Goal: Transaction & Acquisition: Book appointment/travel/reservation

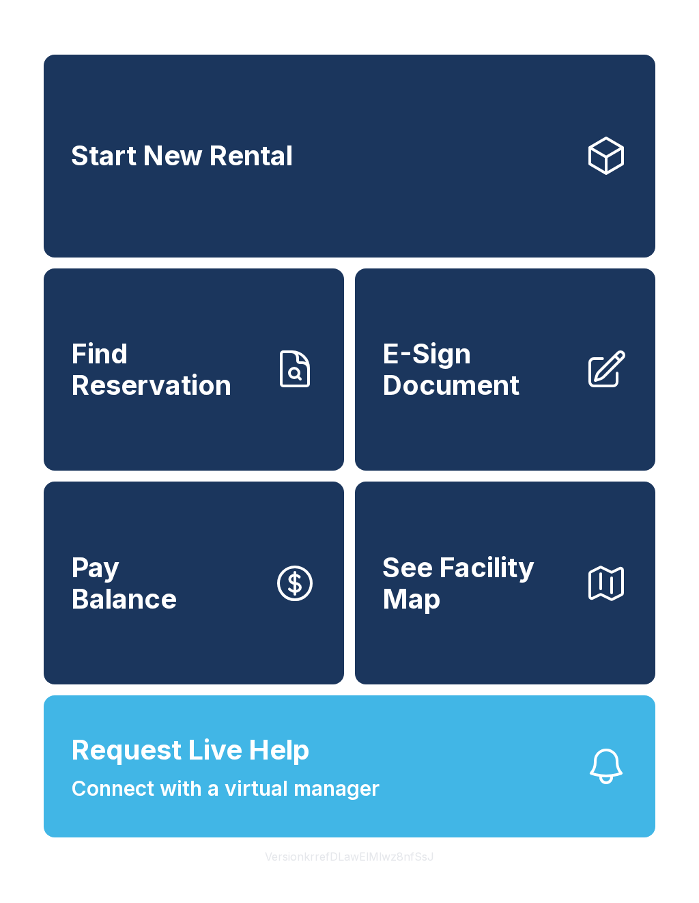
click at [543, 183] on link "Start New Rental" at bounding box center [350, 156] width 612 height 203
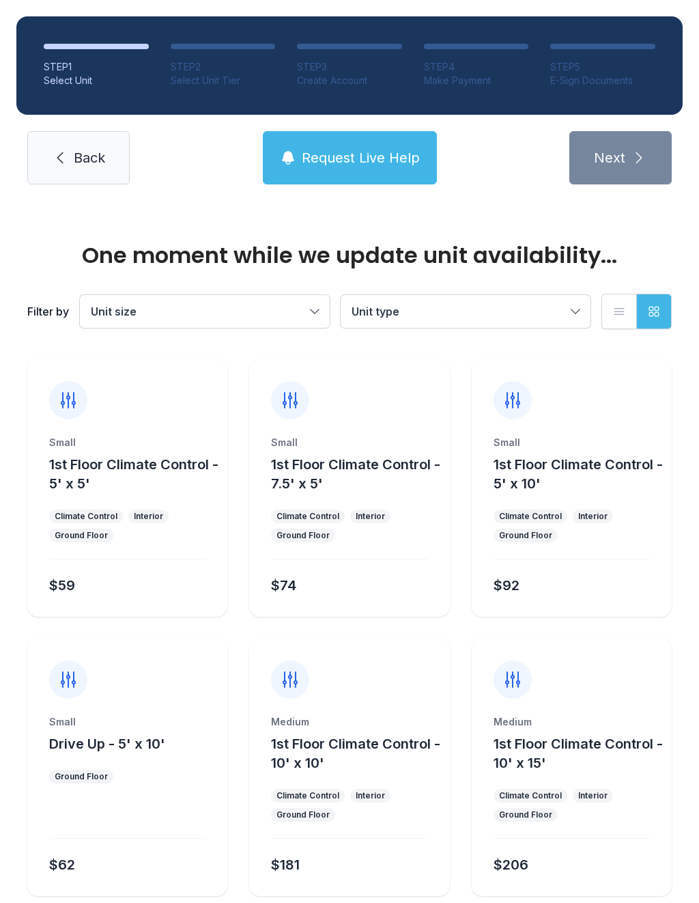
click at [155, 514] on div "Interior" at bounding box center [148, 516] width 29 height 11
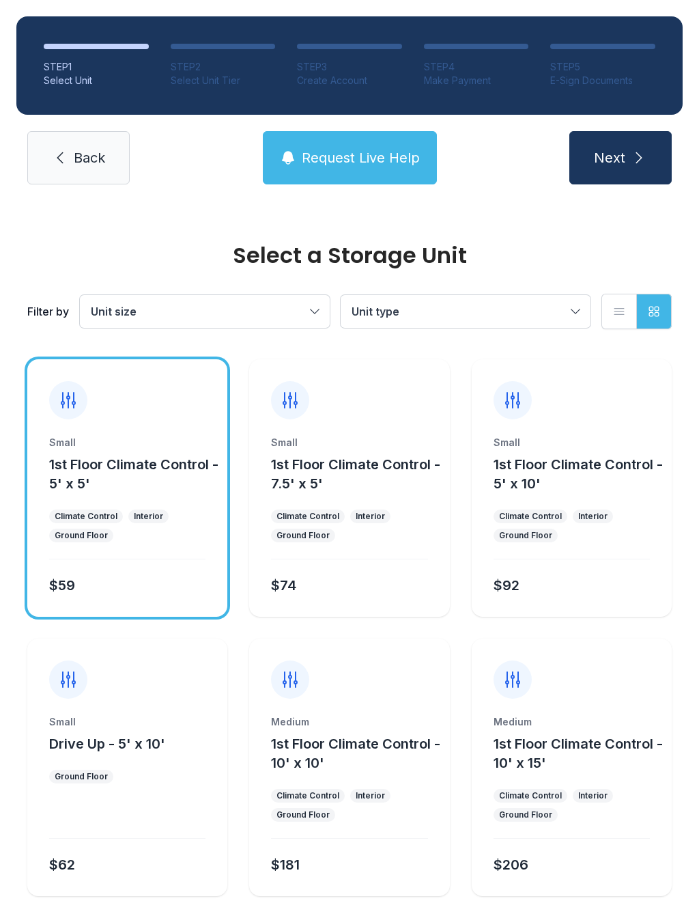
click at [633, 141] on button "Next" at bounding box center [621, 157] width 102 height 53
click at [80, 172] on link "Back" at bounding box center [78, 157] width 102 height 53
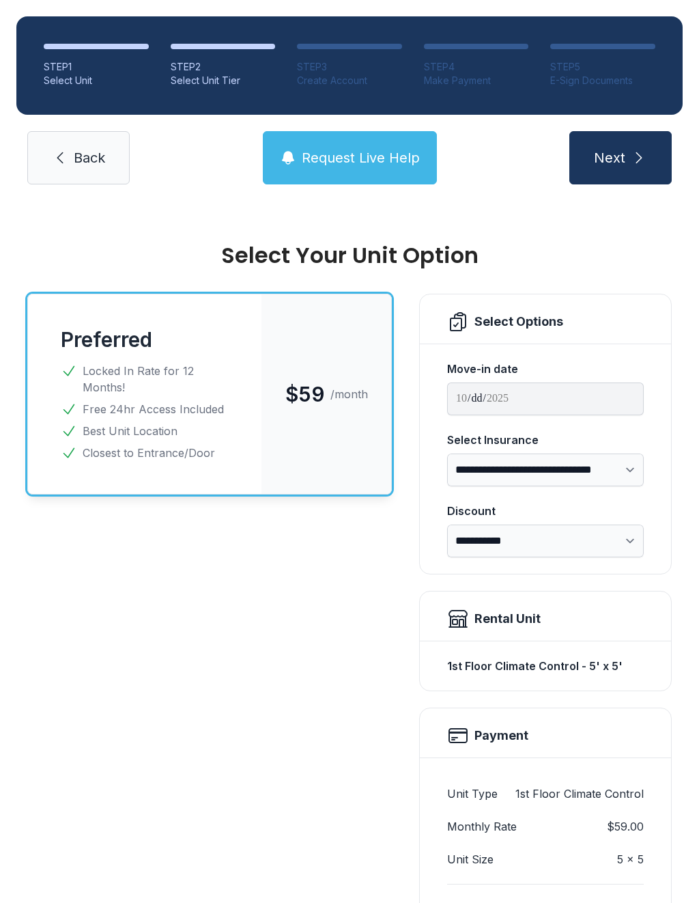
click at [81, 180] on link "Back" at bounding box center [78, 157] width 102 height 53
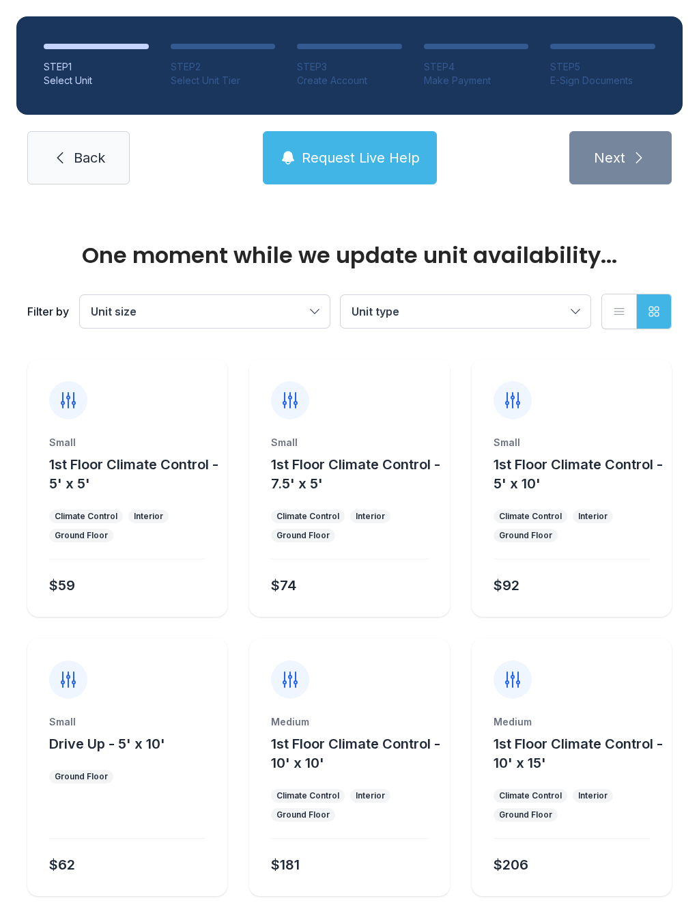
click at [72, 159] on link "Back" at bounding box center [78, 157] width 102 height 53
